Goal: Book appointment/travel/reservation

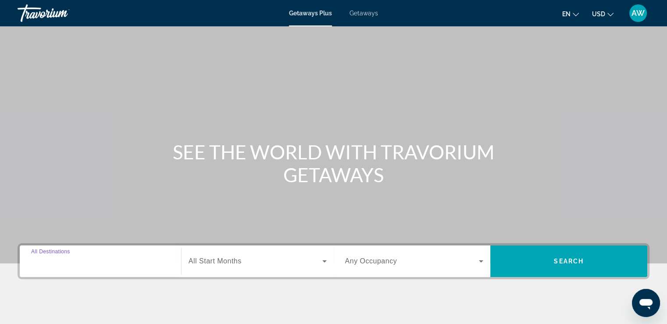
click at [147, 258] on input "Destination All Destinations" at bounding box center [100, 261] width 139 height 11
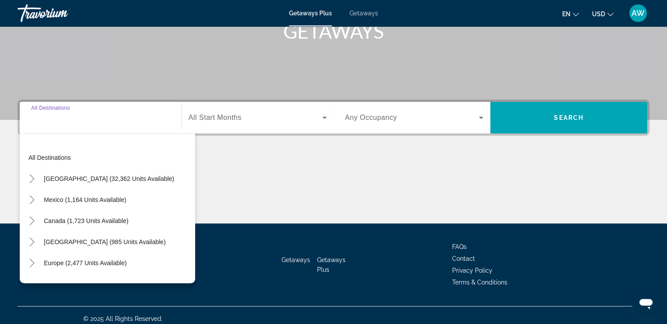
scroll to position [150, 0]
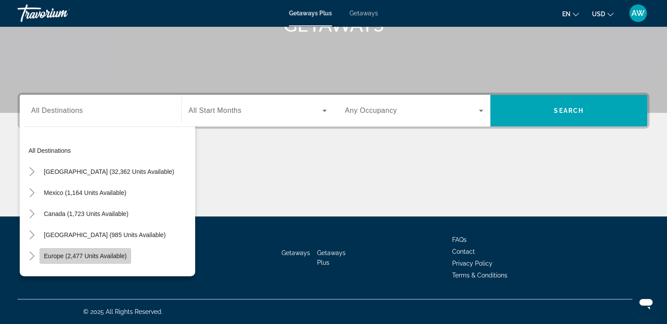
click at [90, 258] on span "Europe (2,477 units available)" at bounding box center [85, 255] width 83 height 7
type input "**********"
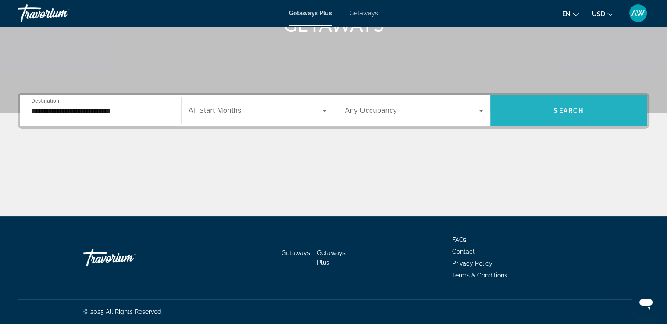
click at [554, 115] on span "Search widget" at bounding box center [568, 110] width 157 height 21
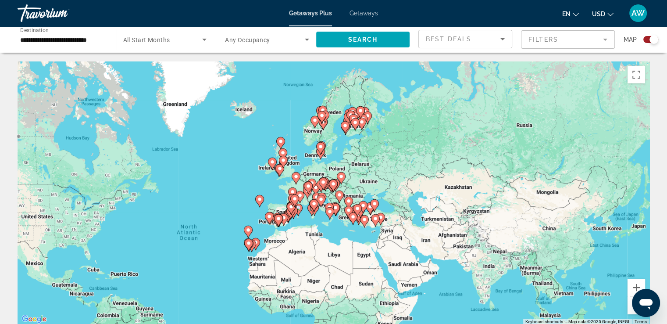
drag, startPoint x: 474, startPoint y: 220, endPoint x: 355, endPoint y: 272, distance: 130.3
click at [355, 272] on div "To activate drag with keyboard, press Alt + Enter. Once in keyboard drag state,…" at bounding box center [334, 192] width 632 height 263
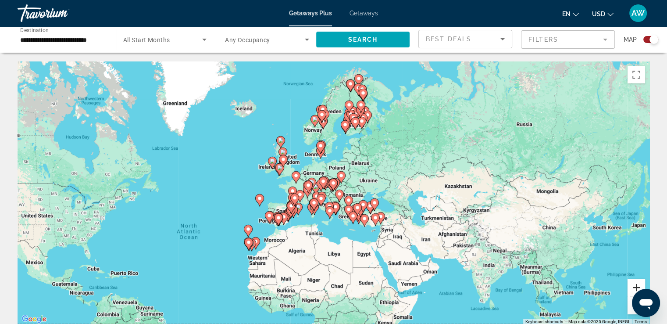
click at [634, 288] on button "Zoom in" at bounding box center [636, 287] width 18 height 18
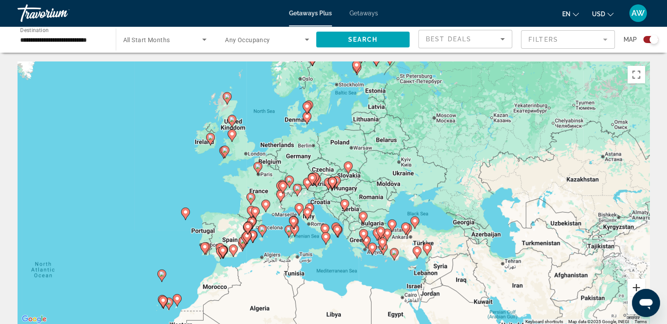
click at [634, 288] on button "Zoom in" at bounding box center [636, 287] width 18 height 18
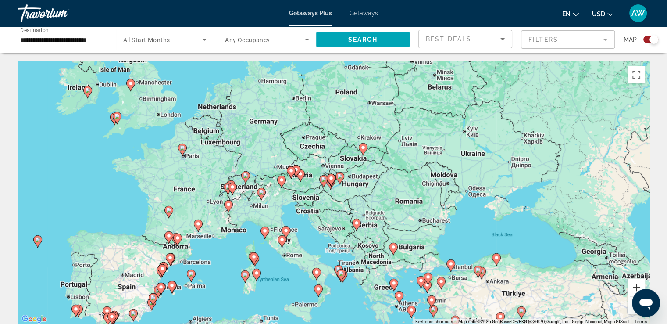
click at [634, 288] on button "Zoom in" at bounding box center [636, 287] width 18 height 18
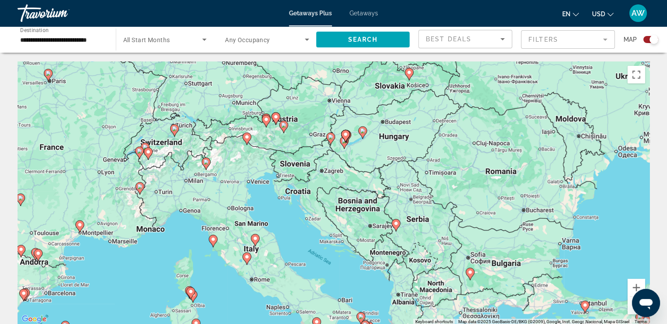
drag, startPoint x: 324, startPoint y: 207, endPoint x: 342, endPoint y: 168, distance: 43.0
click at [342, 168] on div "To activate drag with keyboard, press Alt + Enter. Once in keyboard drag state,…" at bounding box center [334, 192] width 632 height 263
click at [331, 142] on icon "Main content" at bounding box center [330, 138] width 8 height 11
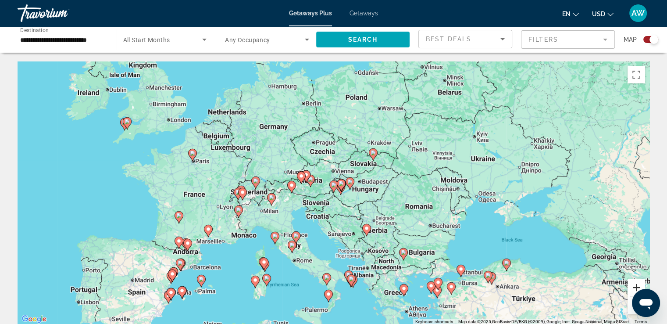
click at [635, 287] on button "Zoom in" at bounding box center [636, 287] width 18 height 18
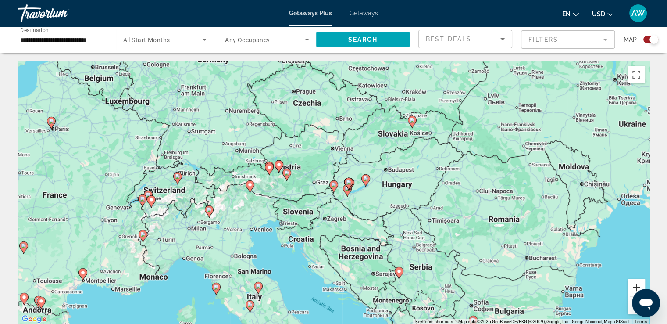
click at [635, 287] on button "Zoom in" at bounding box center [636, 287] width 18 height 18
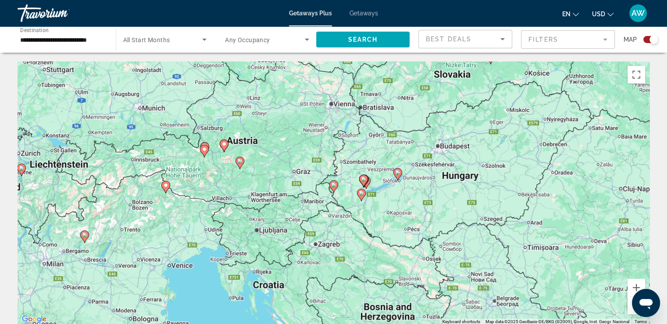
click at [333, 186] on image "Main content" at bounding box center [333, 184] width 5 height 5
type input "**********"
click at [333, 186] on image "Main content" at bounding box center [333, 184] width 5 height 5
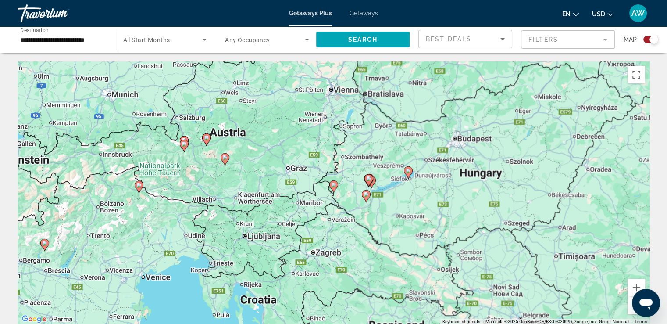
click at [333, 186] on image "Main content" at bounding box center [333, 184] width 5 height 5
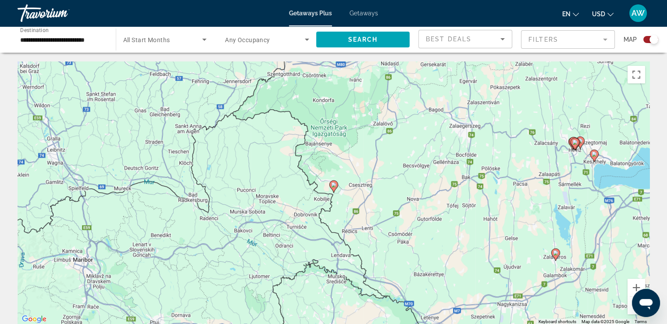
click at [333, 186] on image "Main content" at bounding box center [333, 184] width 5 height 5
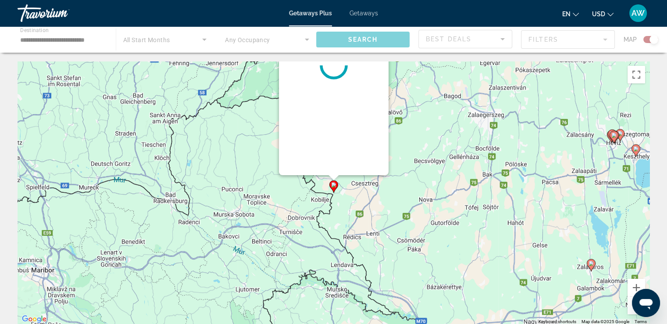
click at [333, 186] on image "Main content" at bounding box center [333, 184] width 5 height 5
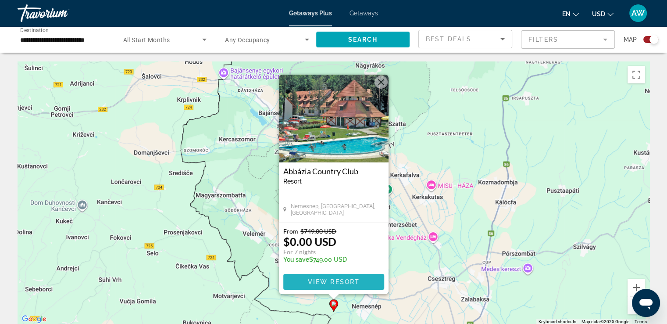
click at [344, 281] on span "View Resort" at bounding box center [333, 281] width 52 height 7
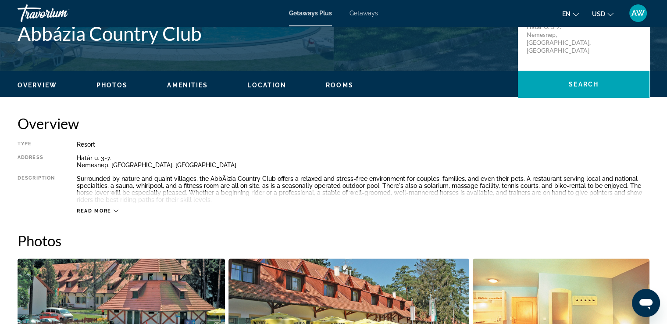
scroll to position [221, 0]
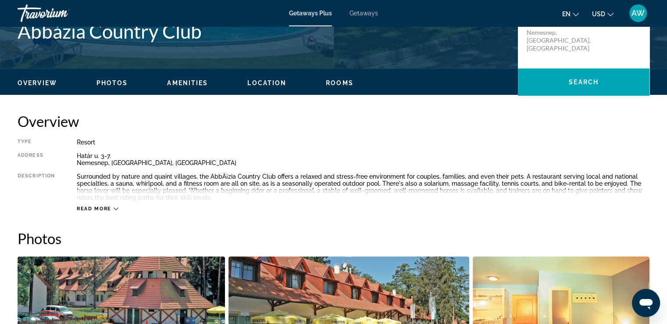
click at [116, 209] on icon "Main content" at bounding box center [116, 208] width 5 height 5
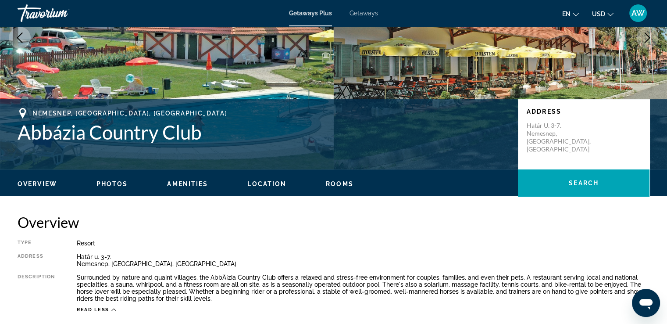
scroll to position [110, 0]
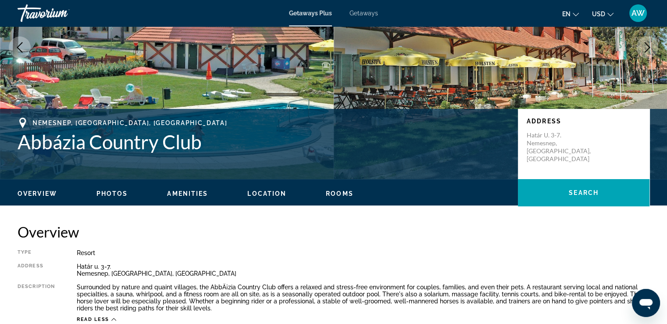
click at [334, 194] on span "Rooms" at bounding box center [340, 193] width 28 height 7
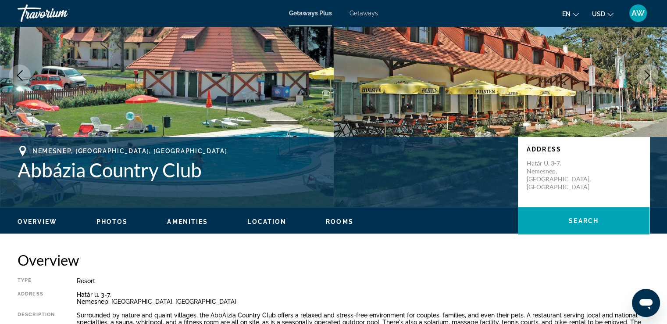
scroll to position [63, 0]
